Goal: Task Accomplishment & Management: Manage account settings

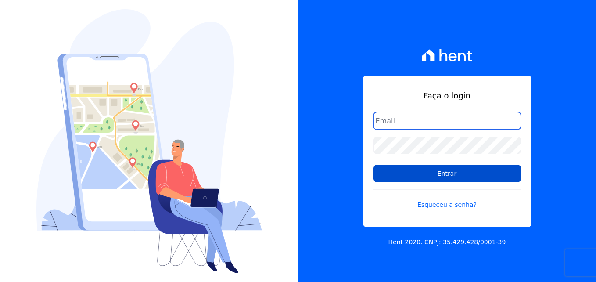
type input "[EMAIL_ADDRESS][DOMAIN_NAME]"
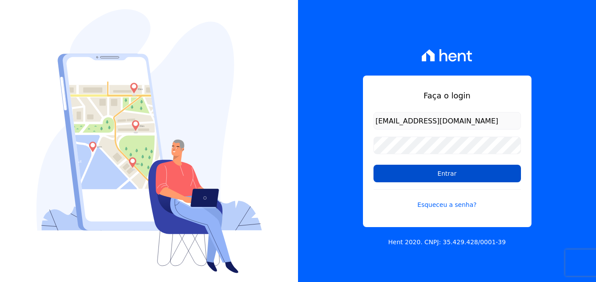
click at [462, 178] on input "Entrar" at bounding box center [446, 174] width 147 height 18
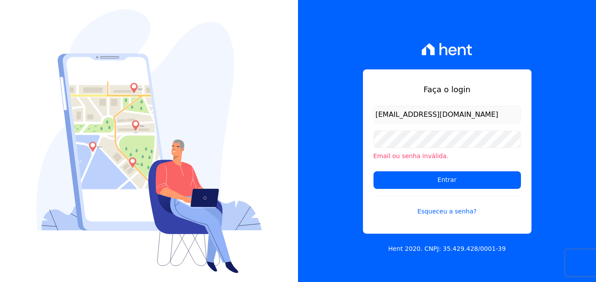
click at [268, 99] on div at bounding box center [149, 141] width 298 height 282
